Goal: Communication & Community: Ask a question

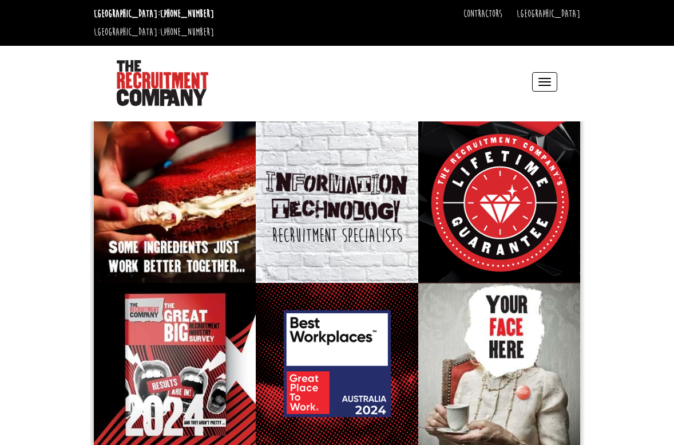
click at [547, 72] on button "Toggle navigation" at bounding box center [544, 81] width 25 height 19
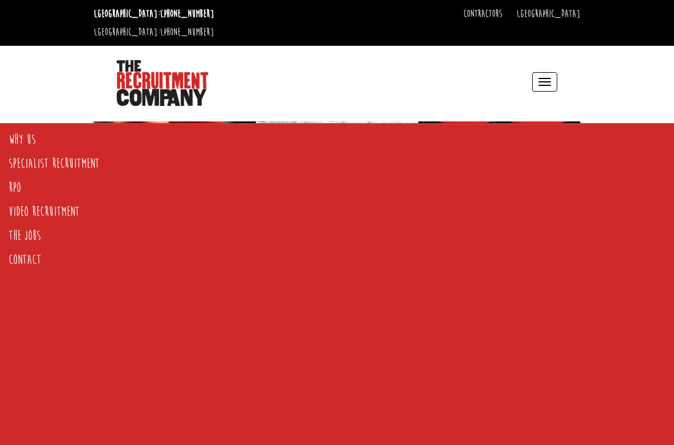
click at [294, 80] on div "Toggle navigation Why Us Reviews Awards Why contract through us? News & Blog Sp…" at bounding box center [393, 81] width 337 height 49
click at [542, 72] on button "Toggle navigation" at bounding box center [544, 81] width 25 height 19
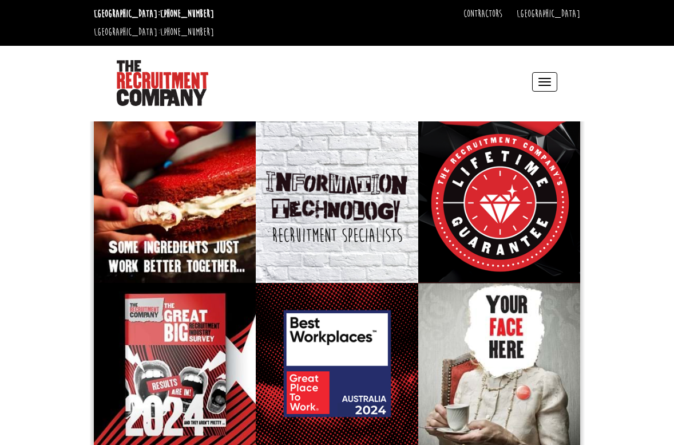
click at [549, 72] on button "Toggle navigation" at bounding box center [544, 81] width 25 height 19
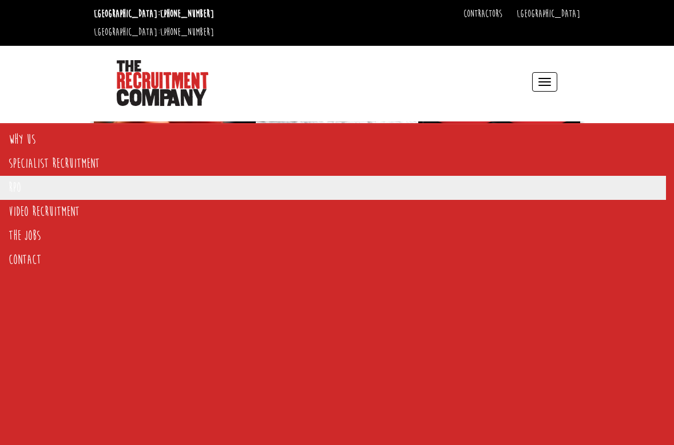
click at [17, 192] on link "RPO" at bounding box center [333, 188] width 666 height 24
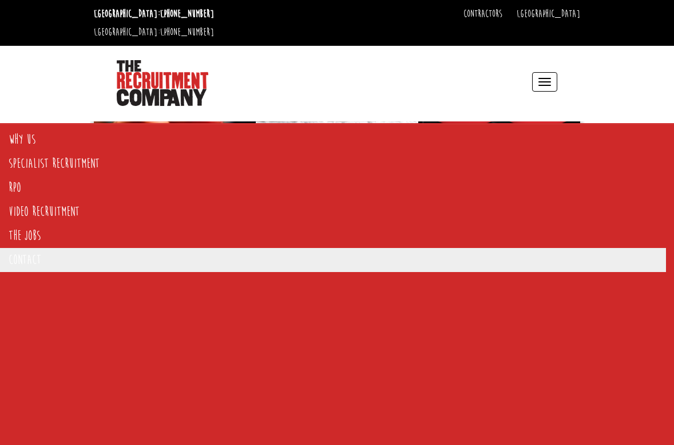
click at [29, 260] on link "Contact" at bounding box center [333, 260] width 666 height 24
click at [37, 283] on link "[GEOGRAPHIC_DATA]" at bounding box center [63, 285] width 80 height 15
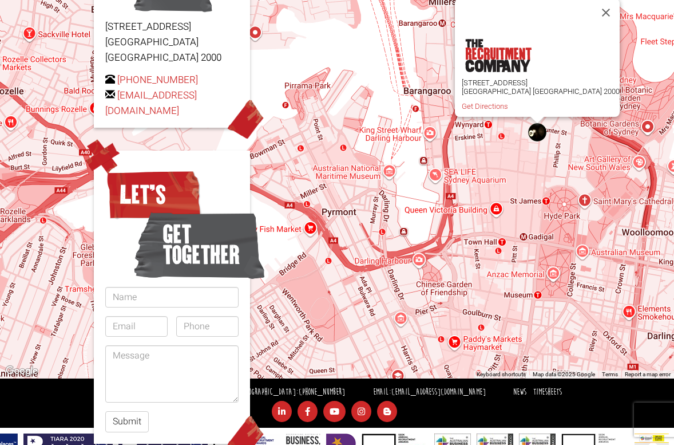
scroll to position [242, 0]
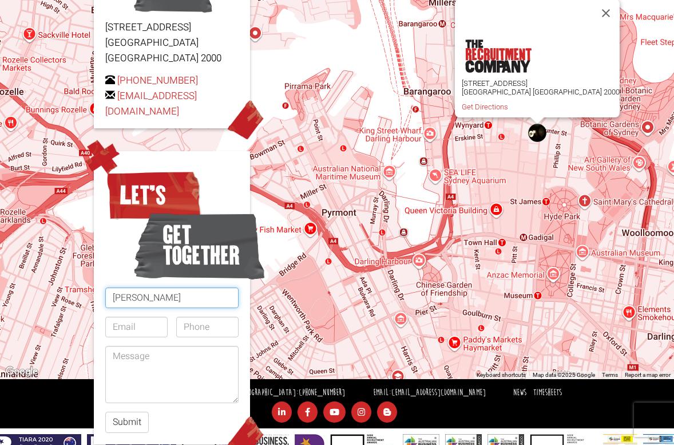
type input "[PERSON_NAME]"
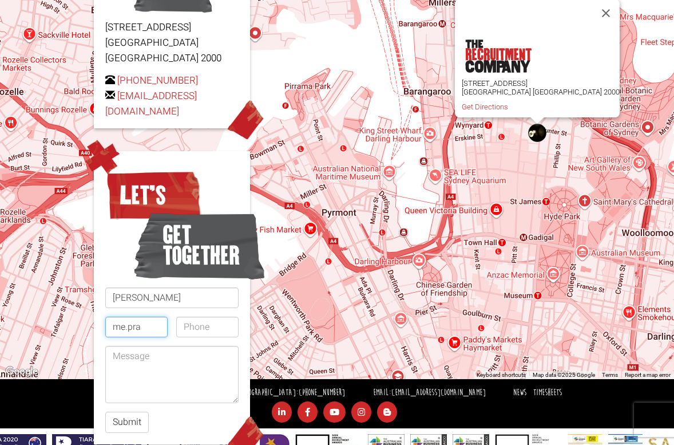
type input "me.prad"
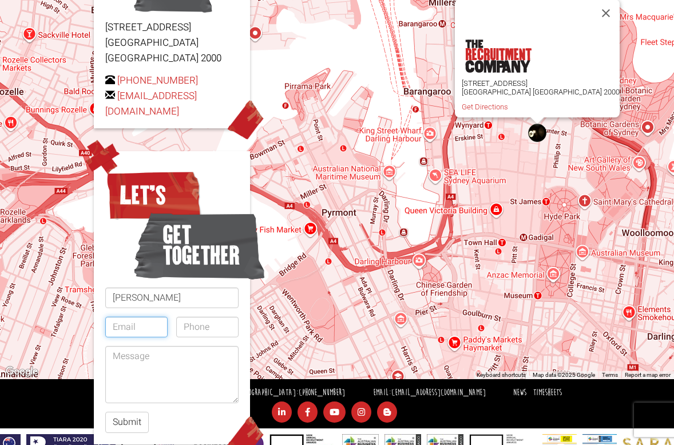
type input "[EMAIL_ADDRESS][DOMAIN_NAME]"
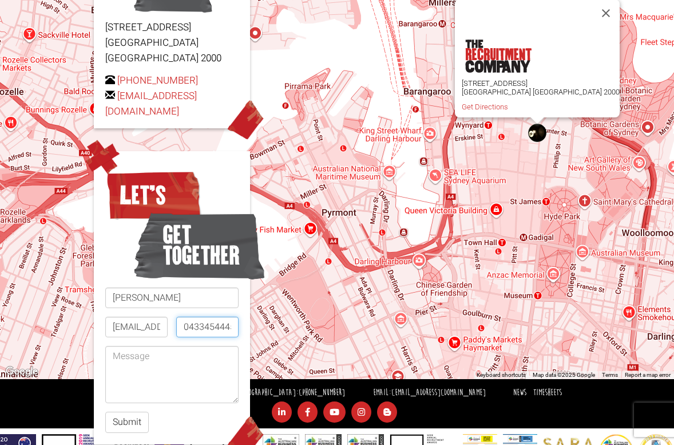
type input "0433454445"
click at [167, 346] on textarea at bounding box center [171, 374] width 133 height 57
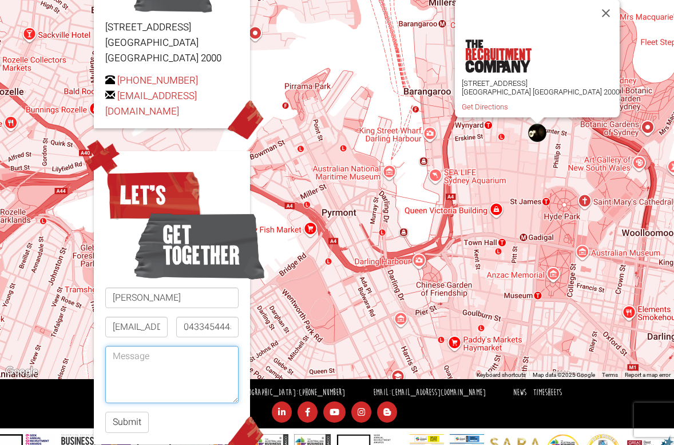
click at [134, 346] on textarea at bounding box center [171, 374] width 133 height 57
paste textarea "L’i do sitametcons Adipisci Elitseddoeiu Tempori utl Etdolore Magnaal enim admi…"
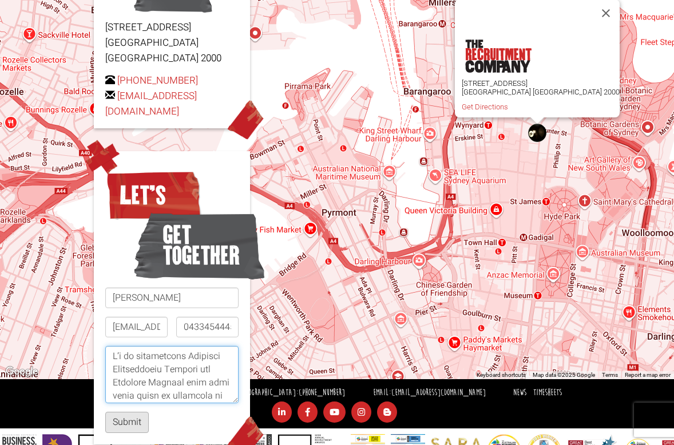
type textarea "L’i do sitametcons Adipisci Elitseddoeiu Tempori utl Etdolore Magnaal enim admi…"
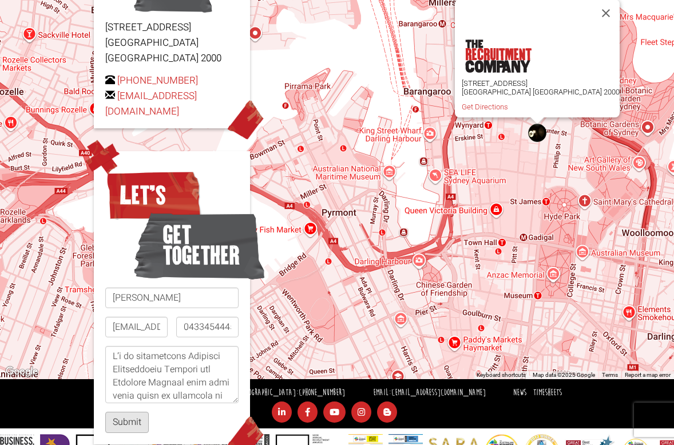
click at [125, 411] on button "Submit" at bounding box center [126, 421] width 43 height 21
